Goal: Information Seeking & Learning: Learn about a topic

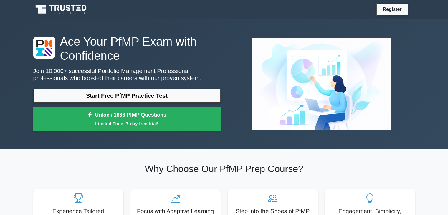
click at [91, 96] on link "Start Free PfMP Practice Test" at bounding box center [126, 96] width 187 height 14
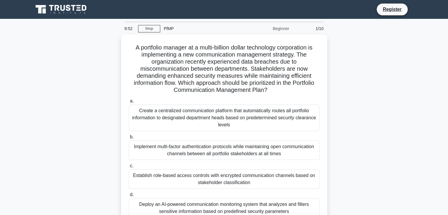
click at [91, 96] on div "A portfolio manager at a multi-billion dollar technology corporation is impleme…" at bounding box center [224, 133] width 388 height 198
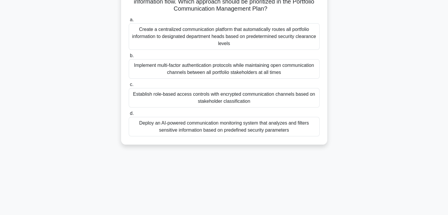
scroll to position [103, 0]
